Goal: Find specific page/section: Find specific page/section

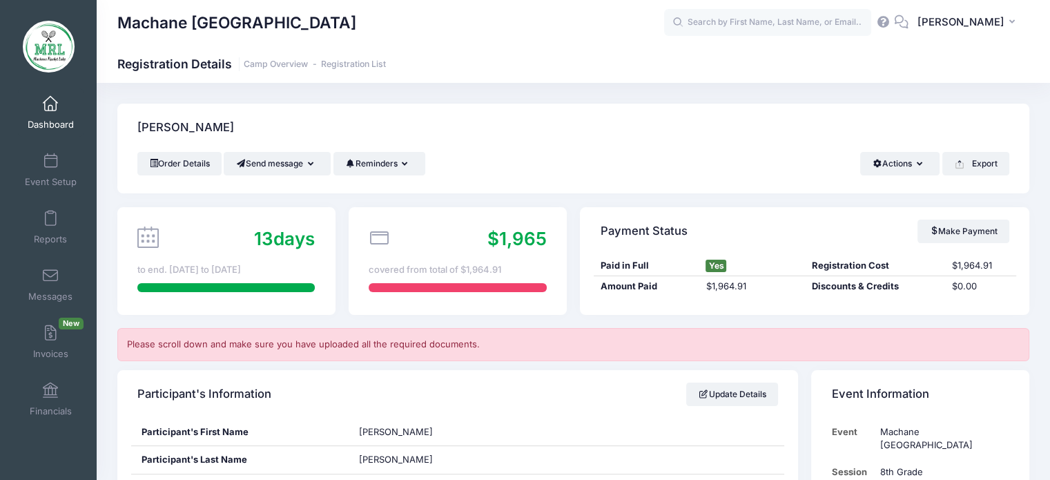
click at [58, 110] on link "Dashboard" at bounding box center [51, 112] width 66 height 48
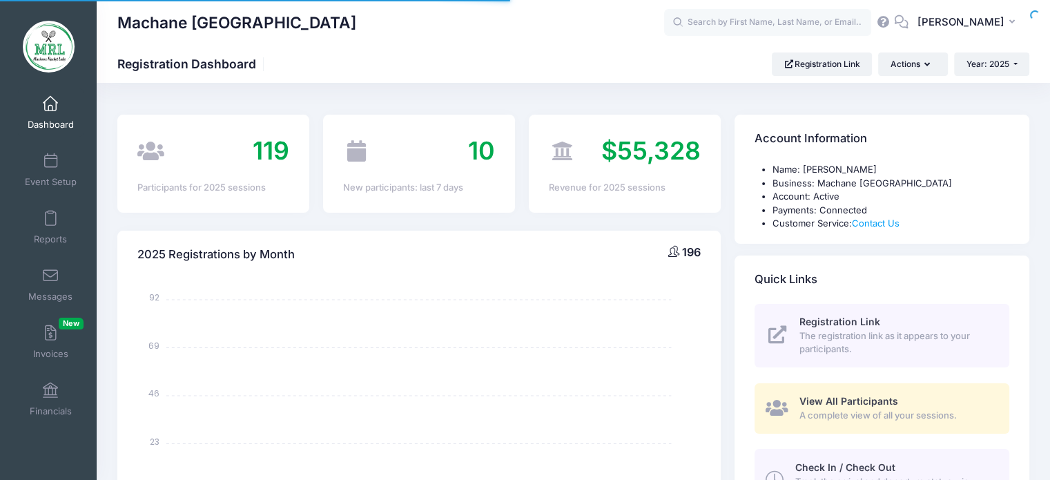
select select
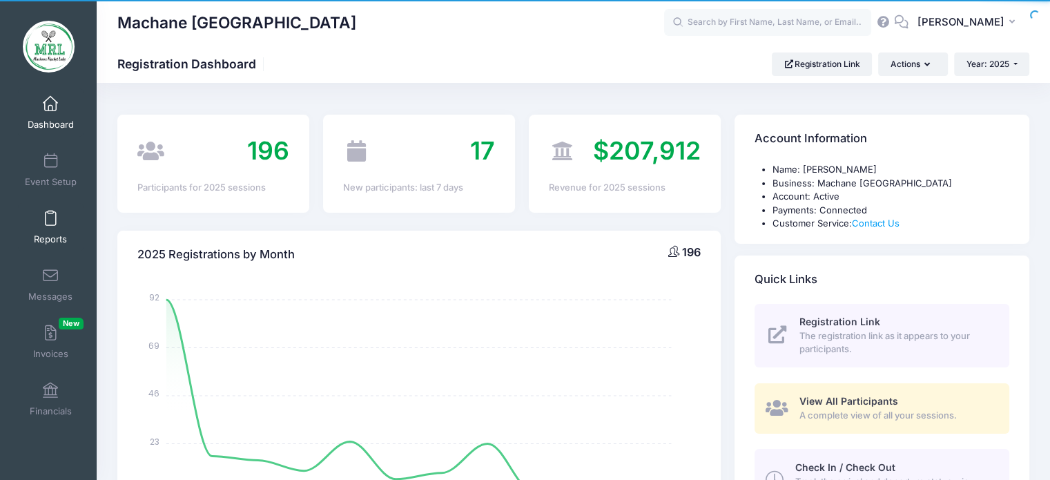
click at [47, 231] on link "Reports" at bounding box center [51, 227] width 66 height 48
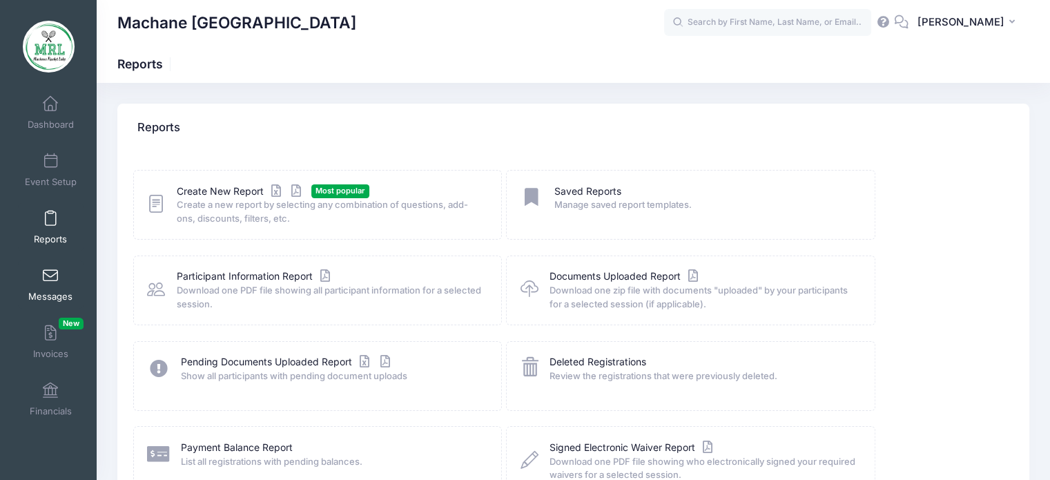
click at [50, 276] on span at bounding box center [50, 276] width 0 height 15
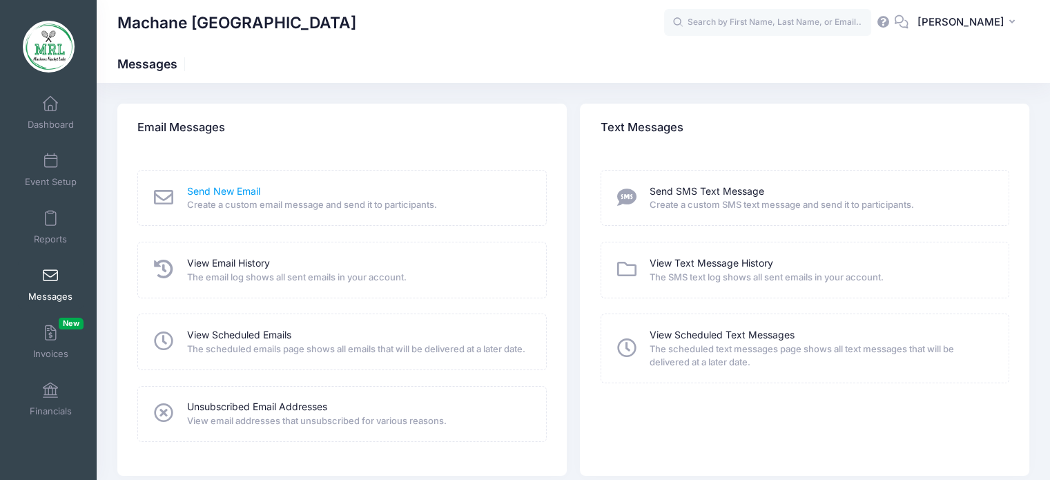
click at [243, 196] on link "Send New Email" at bounding box center [223, 191] width 73 height 14
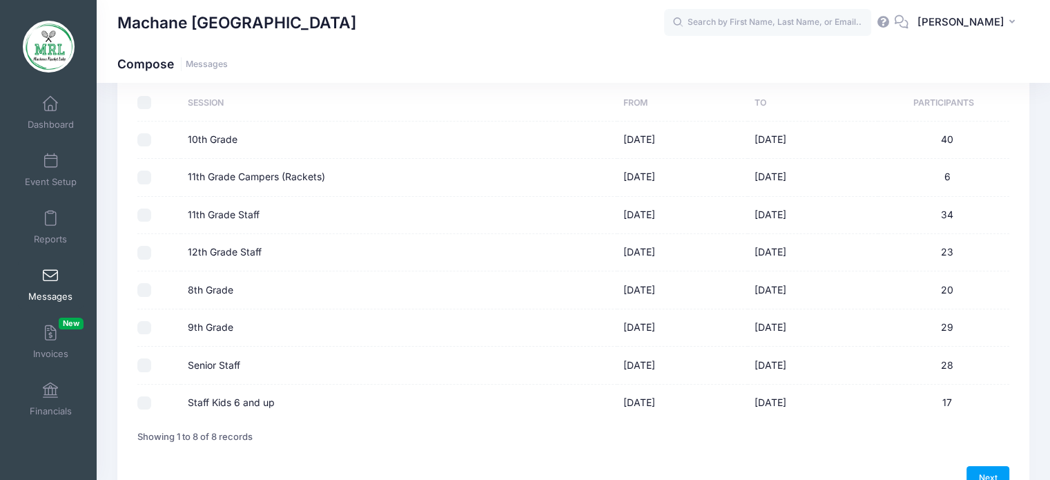
scroll to position [182, 0]
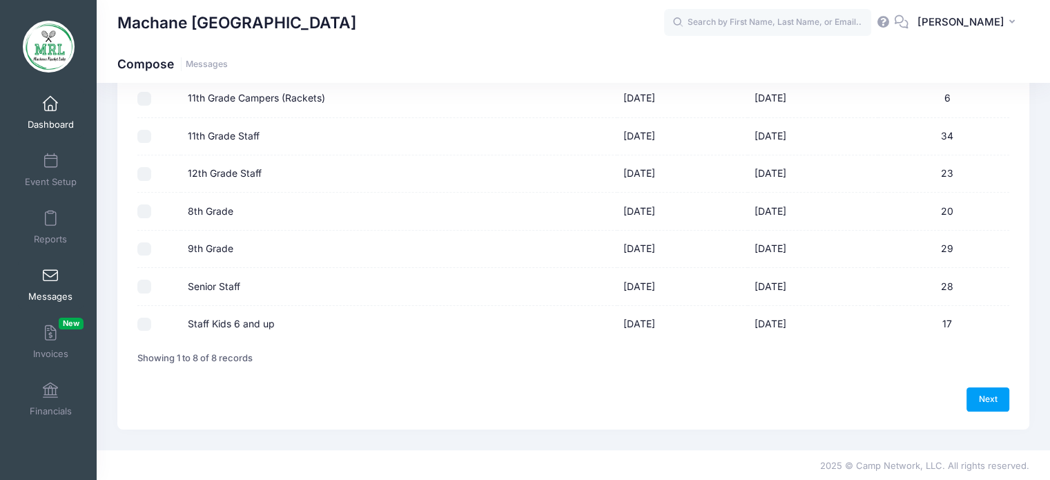
click at [39, 122] on span "Dashboard" at bounding box center [51, 125] width 46 height 12
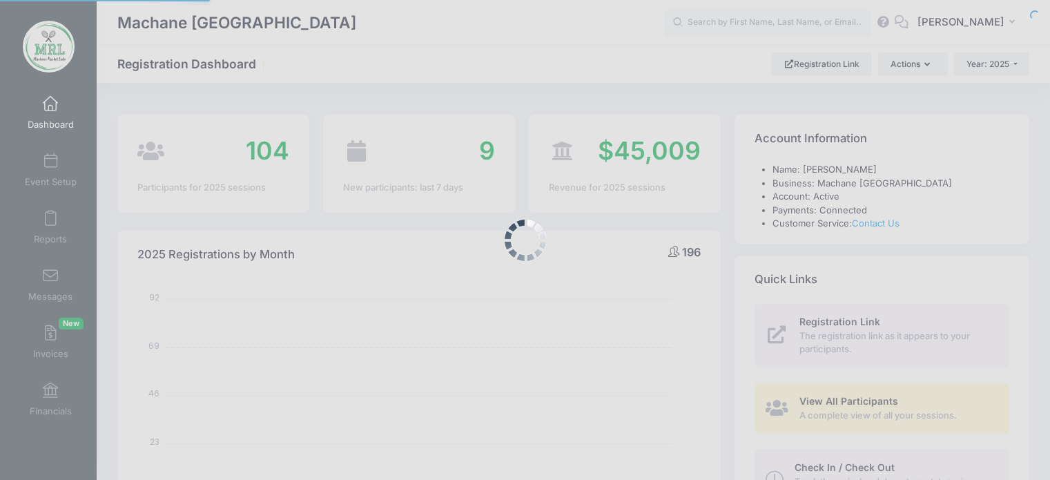
select select
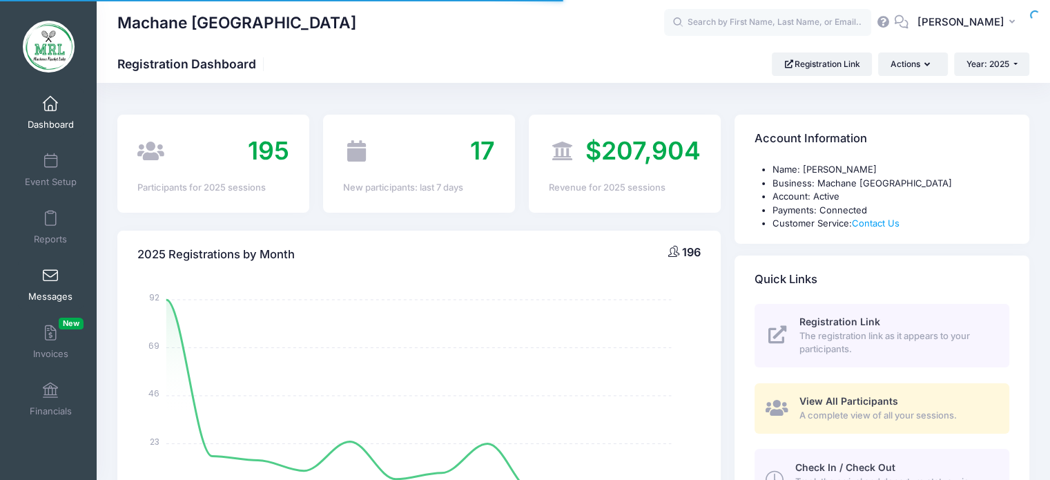
click at [18, 286] on link "Messages" at bounding box center [51, 284] width 66 height 48
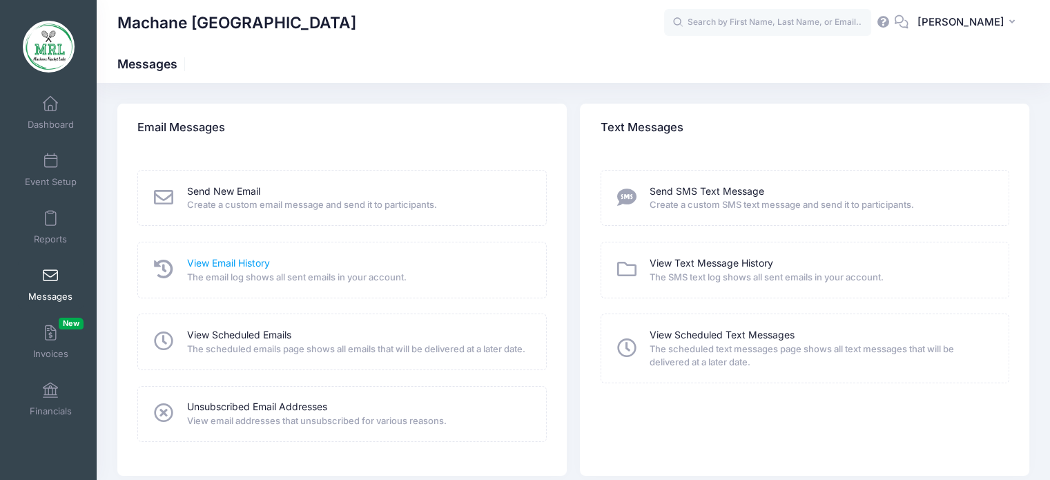
click at [204, 257] on link "View Email History" at bounding box center [228, 263] width 83 height 14
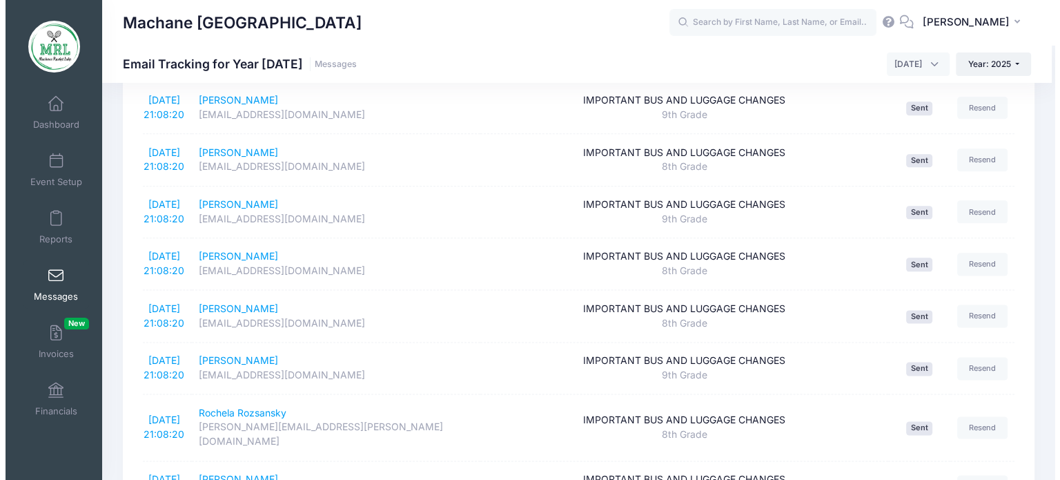
scroll to position [1684, 0]
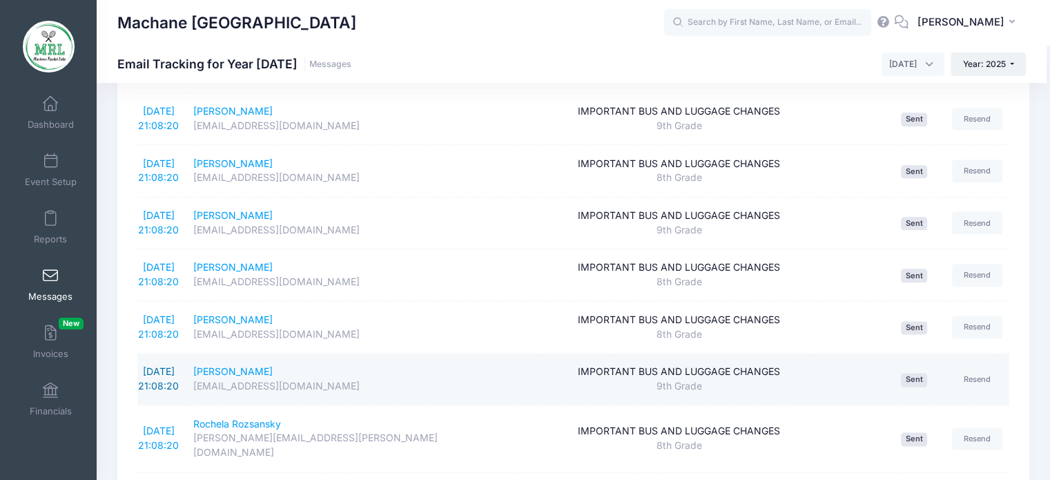
click at [162, 365] on link "[DATE] 21:08:20" at bounding box center [158, 378] width 41 height 26
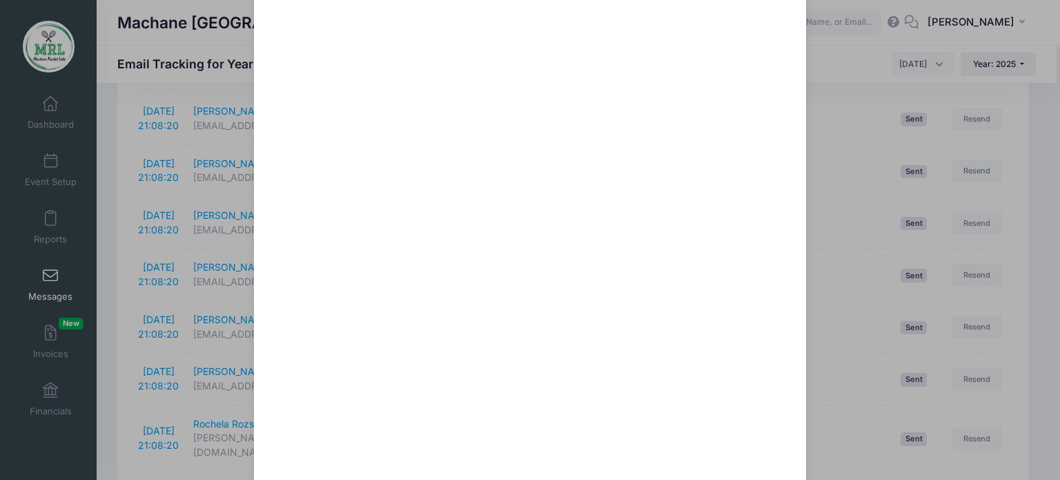
scroll to position [373, 0]
